Goal: Transaction & Acquisition: Register for event/course

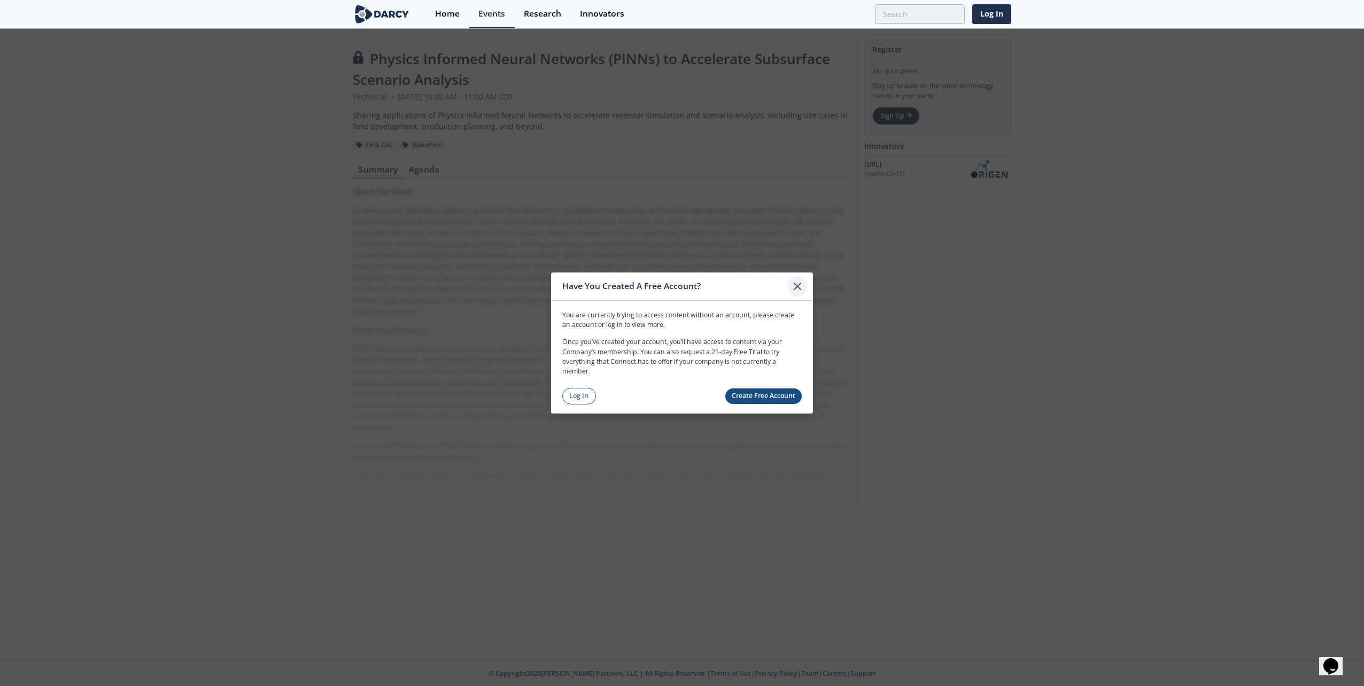
click at [803, 286] on icon at bounding box center [797, 286] width 13 height 13
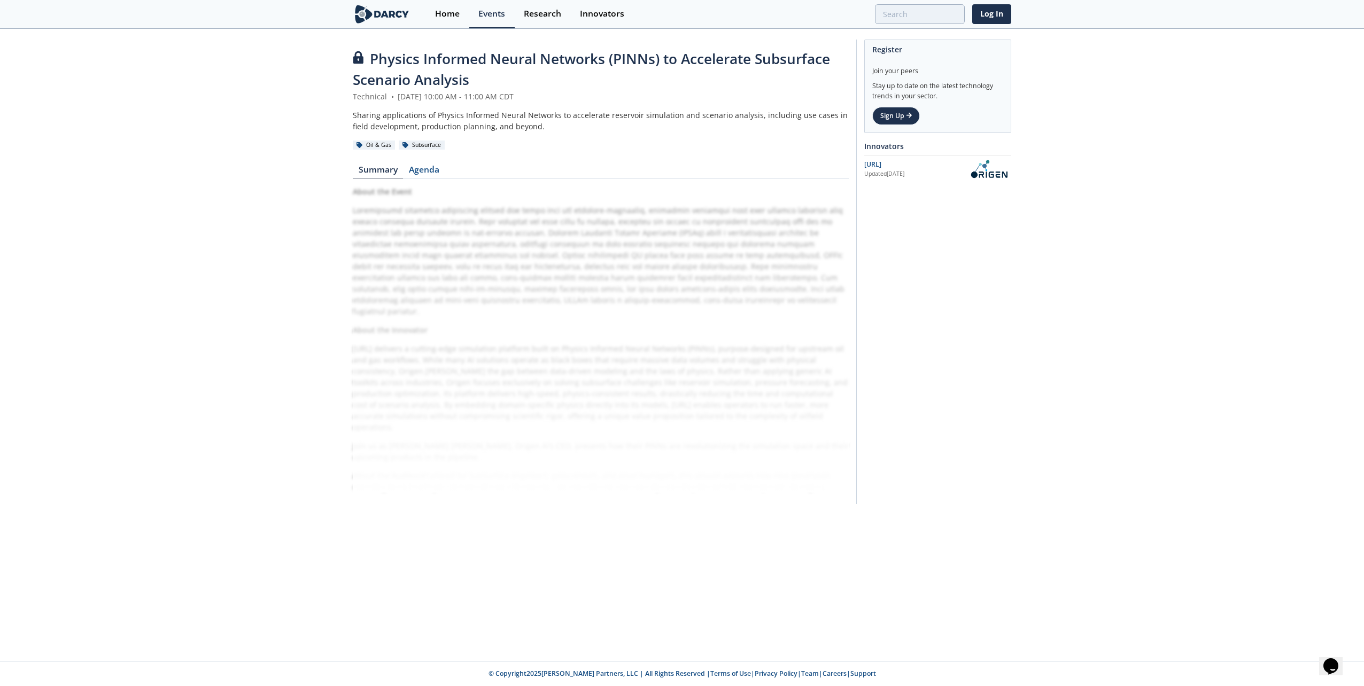
click at [375, 19] on img at bounding box center [382, 14] width 58 height 19
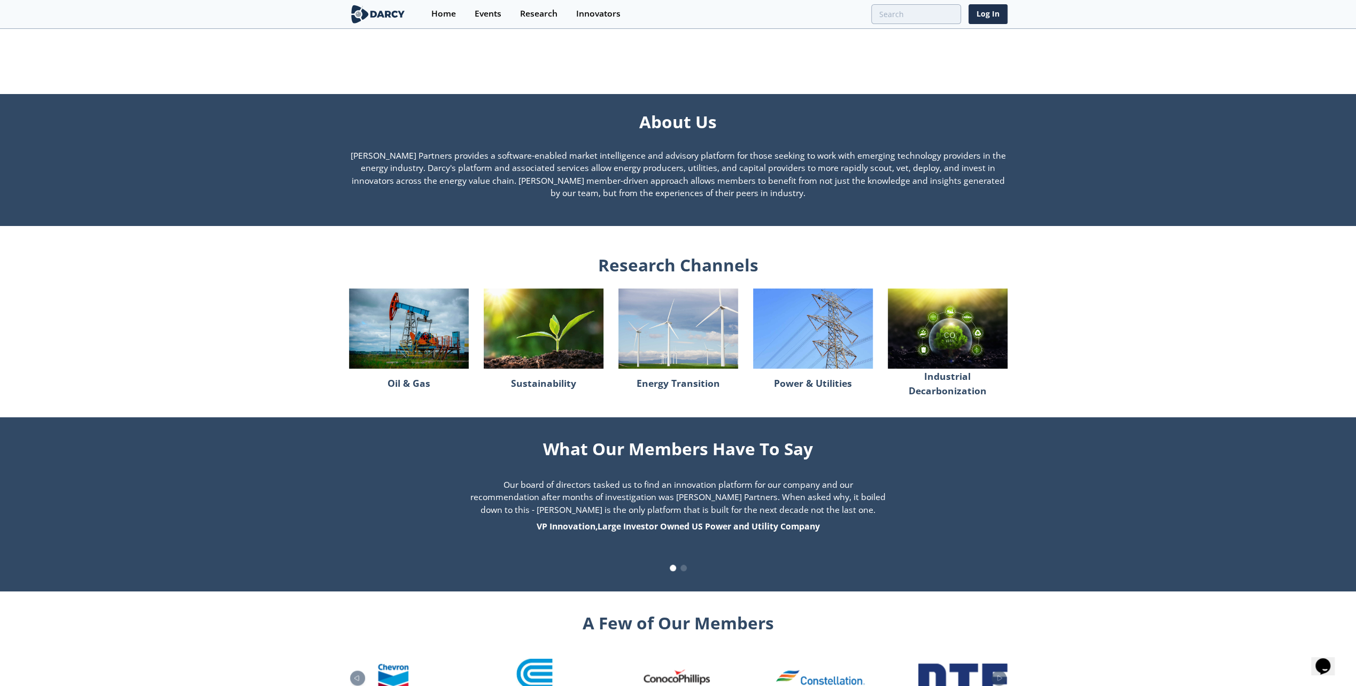
scroll to position [748, 0]
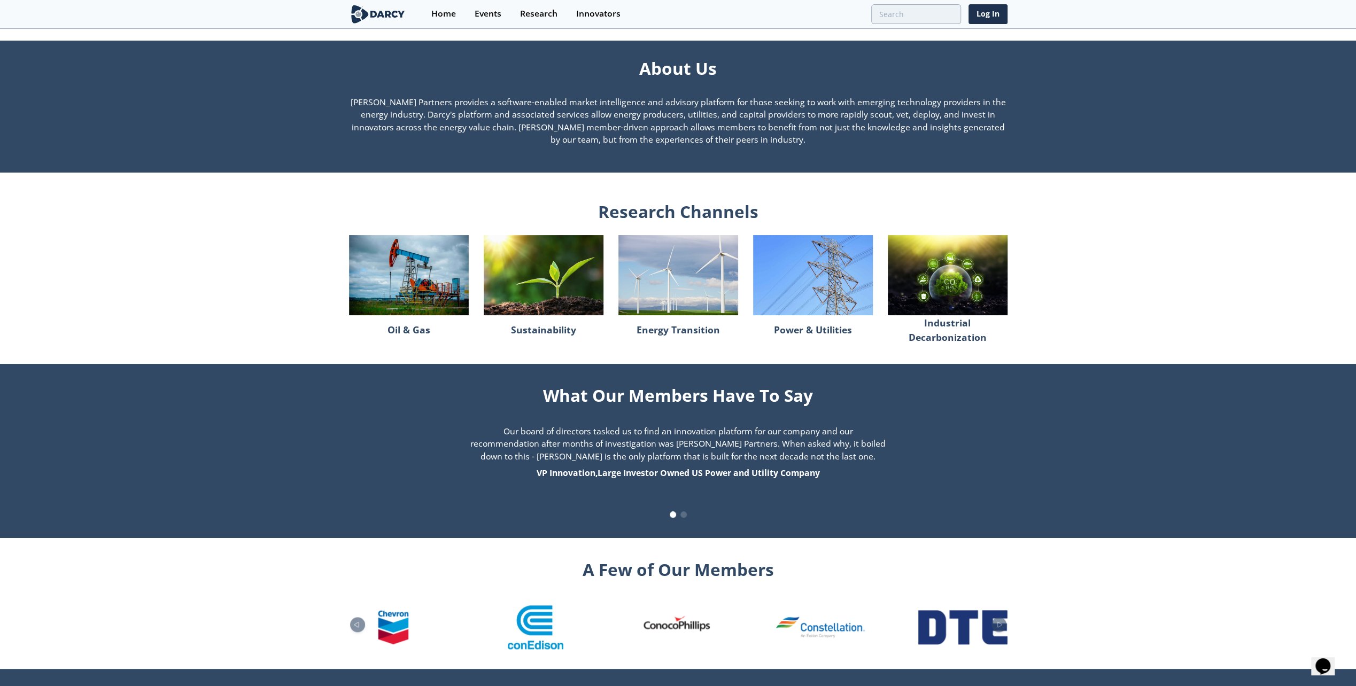
click at [413, 287] on img at bounding box center [409, 275] width 120 height 80
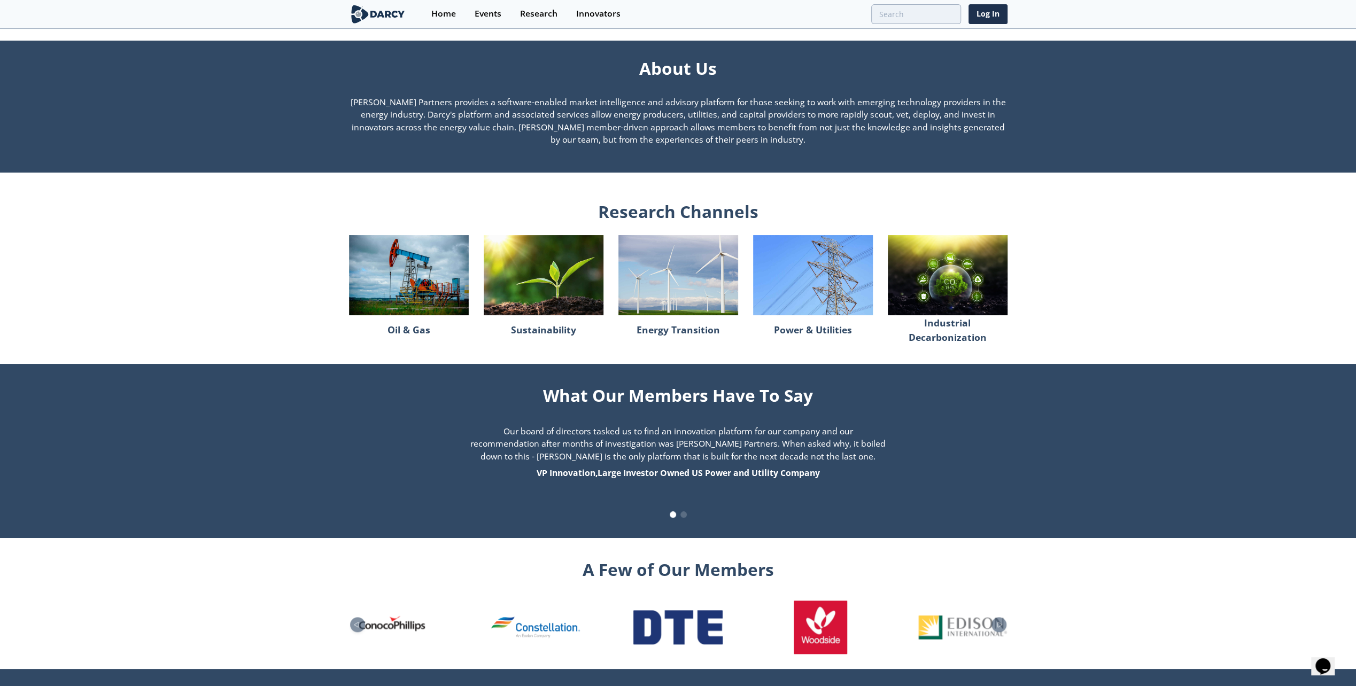
click at [413, 285] on img at bounding box center [409, 275] width 120 height 80
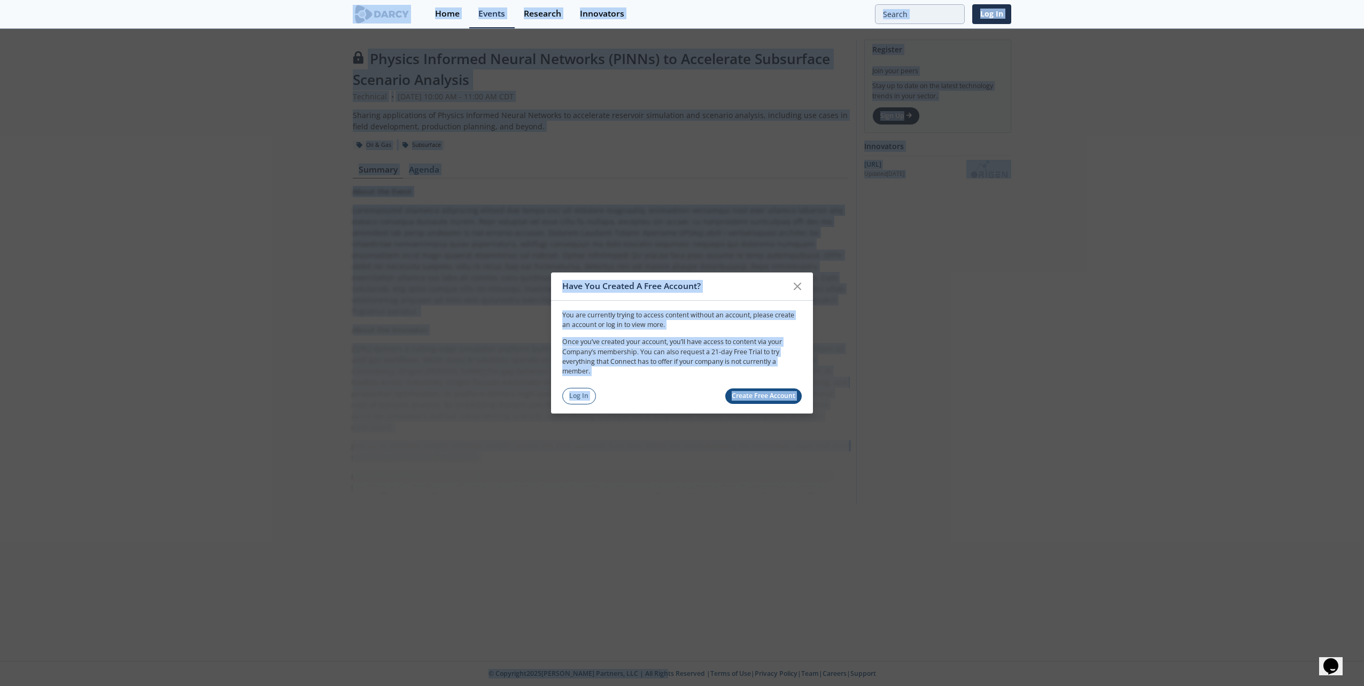
drag, startPoint x: 656, startPoint y: 713, endPoint x: 583, endPoint y: 686, distance: 77.8
click at [671, 686] on html "Have You Created A Free Account? You are currently trying to access content wit…" at bounding box center [682, 343] width 1364 height 686
click at [605, 638] on div "Physics Informed Neural Networks (PINNs) to Accelerate Subsurface Scenario Anal…" at bounding box center [682, 345] width 1364 height 631
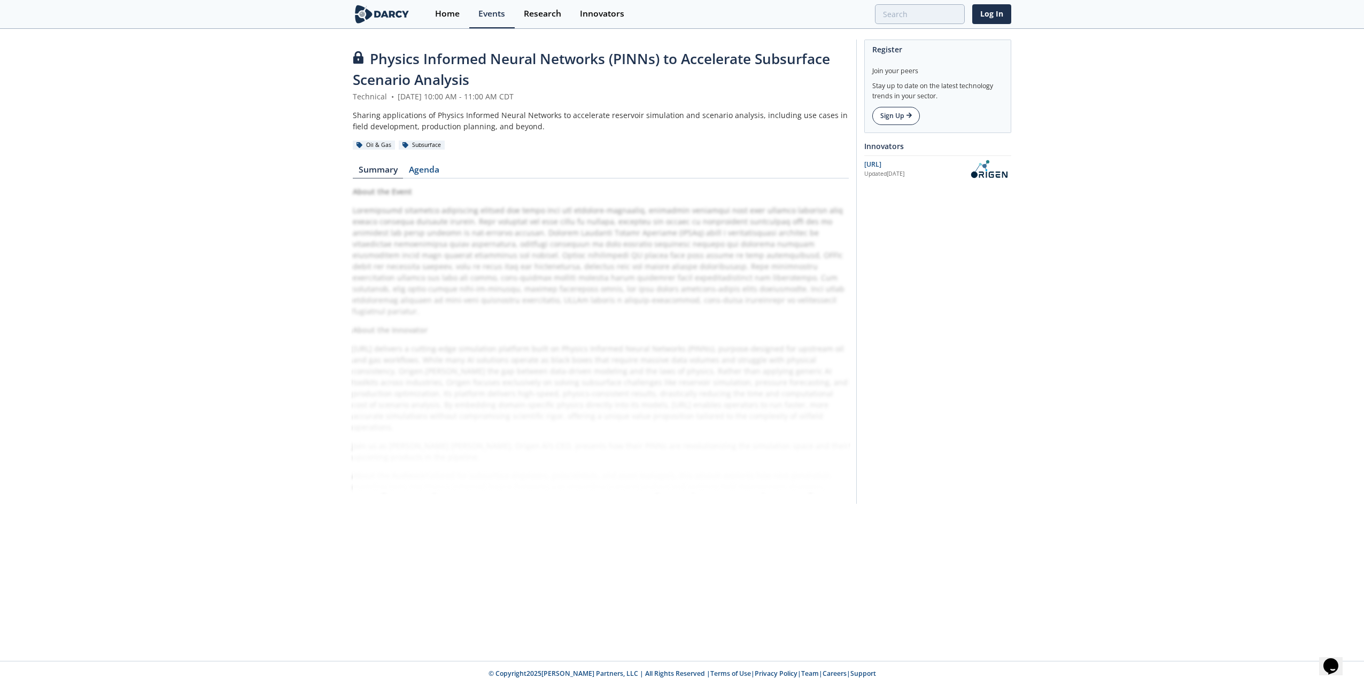
click at [891, 109] on link "Sign Up" at bounding box center [896, 116] width 48 height 18
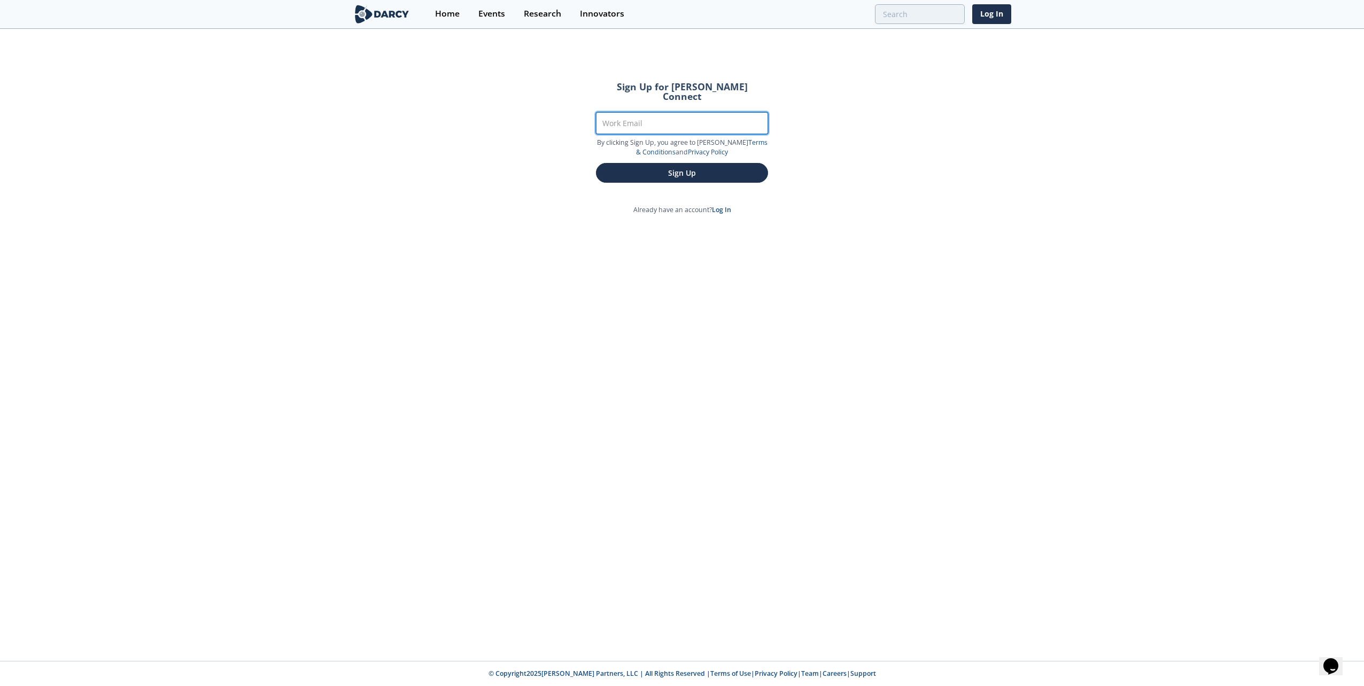
click at [694, 121] on input "Work Email" at bounding box center [682, 123] width 172 height 22
type input "[EMAIL_ADDRESS][DOMAIN_NAME]"
click at [596, 163] on button "Sign Up" at bounding box center [682, 173] width 172 height 20
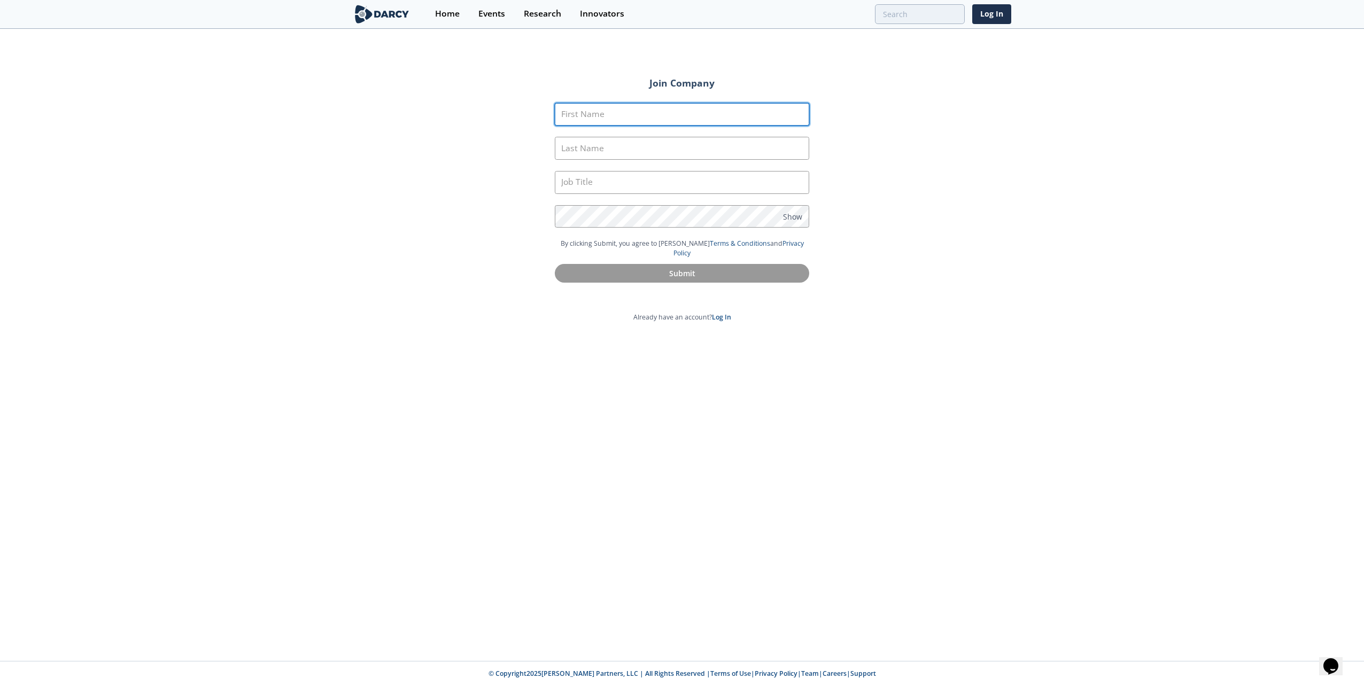
click at [694, 122] on input "First Name" at bounding box center [682, 114] width 254 height 23
type input "Amin"
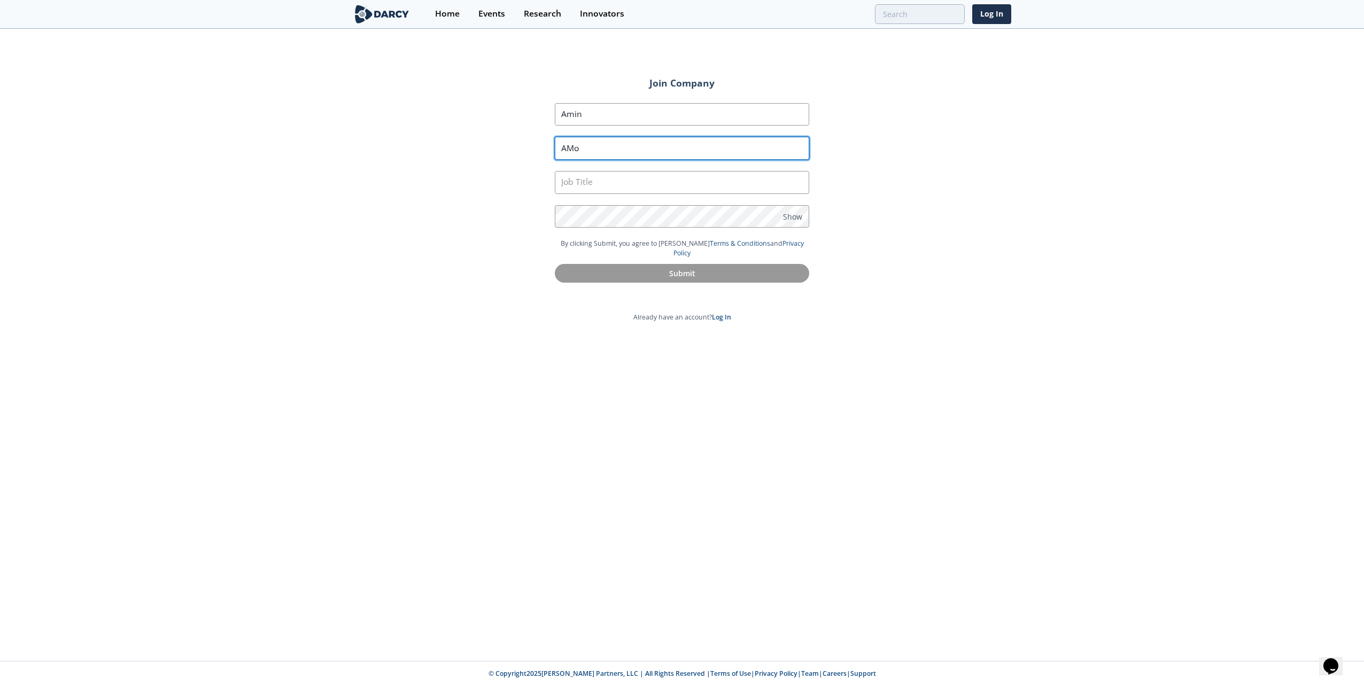
type input "AMo"
